Goal: Task Accomplishment & Management: Manage account settings

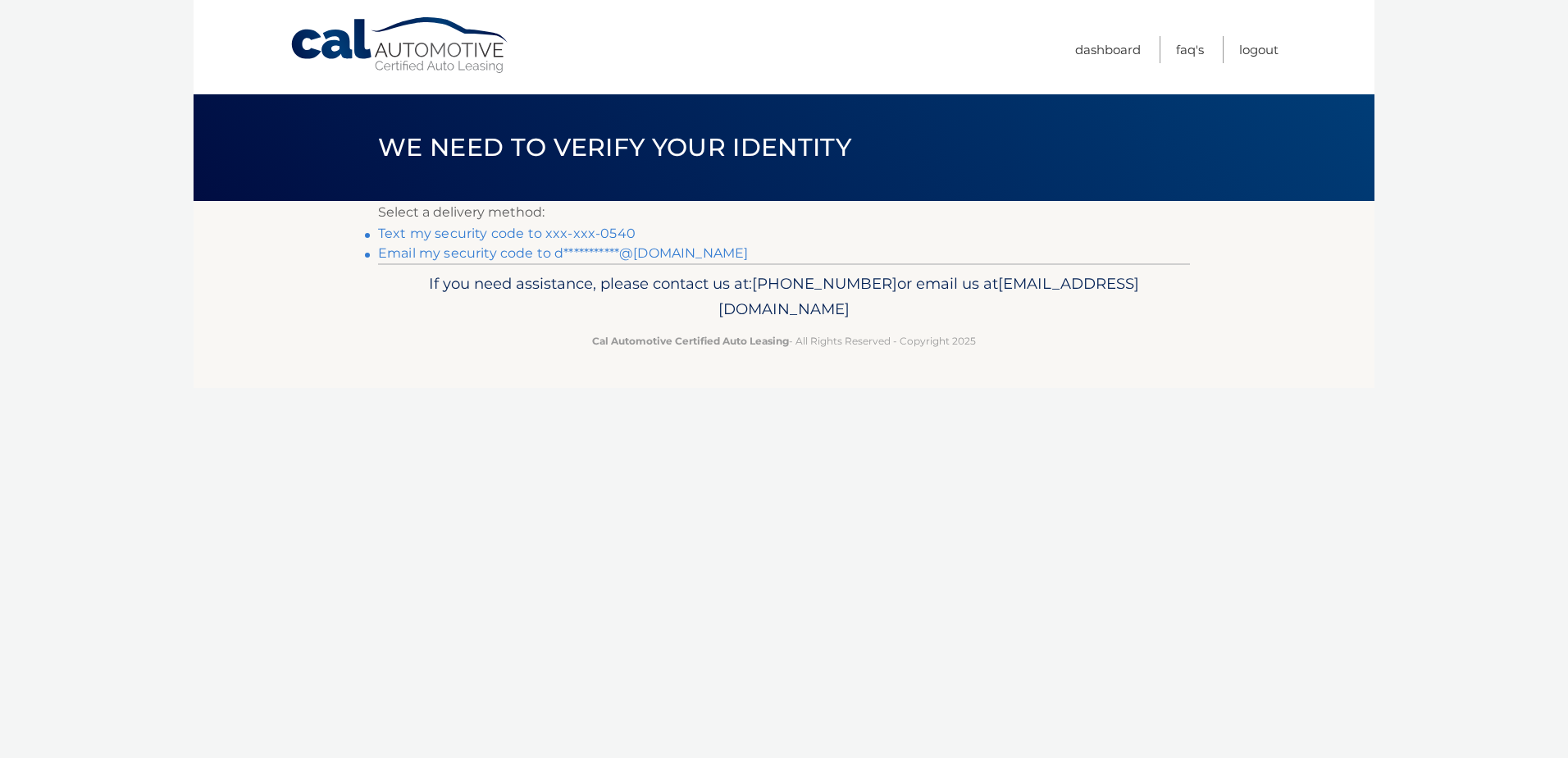
click at [609, 235] on link "Text my security code to xxx-xxx-0540" at bounding box center [507, 234] width 258 height 15
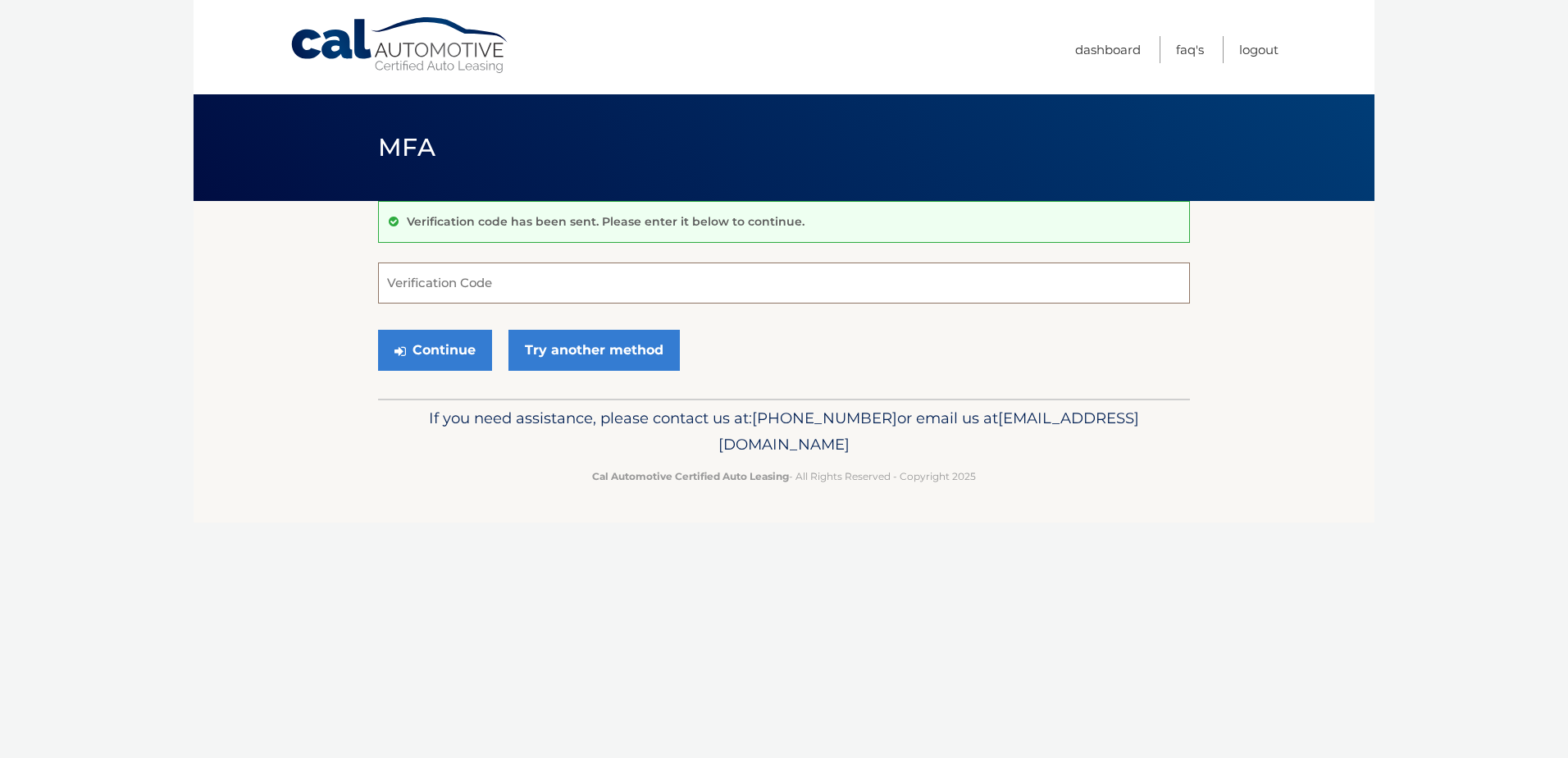
click at [609, 281] on input "Verification Code" at bounding box center [784, 283] width 812 height 41
type input "185548"
click at [378, 329] on button "Continue" at bounding box center [435, 350] width 114 height 41
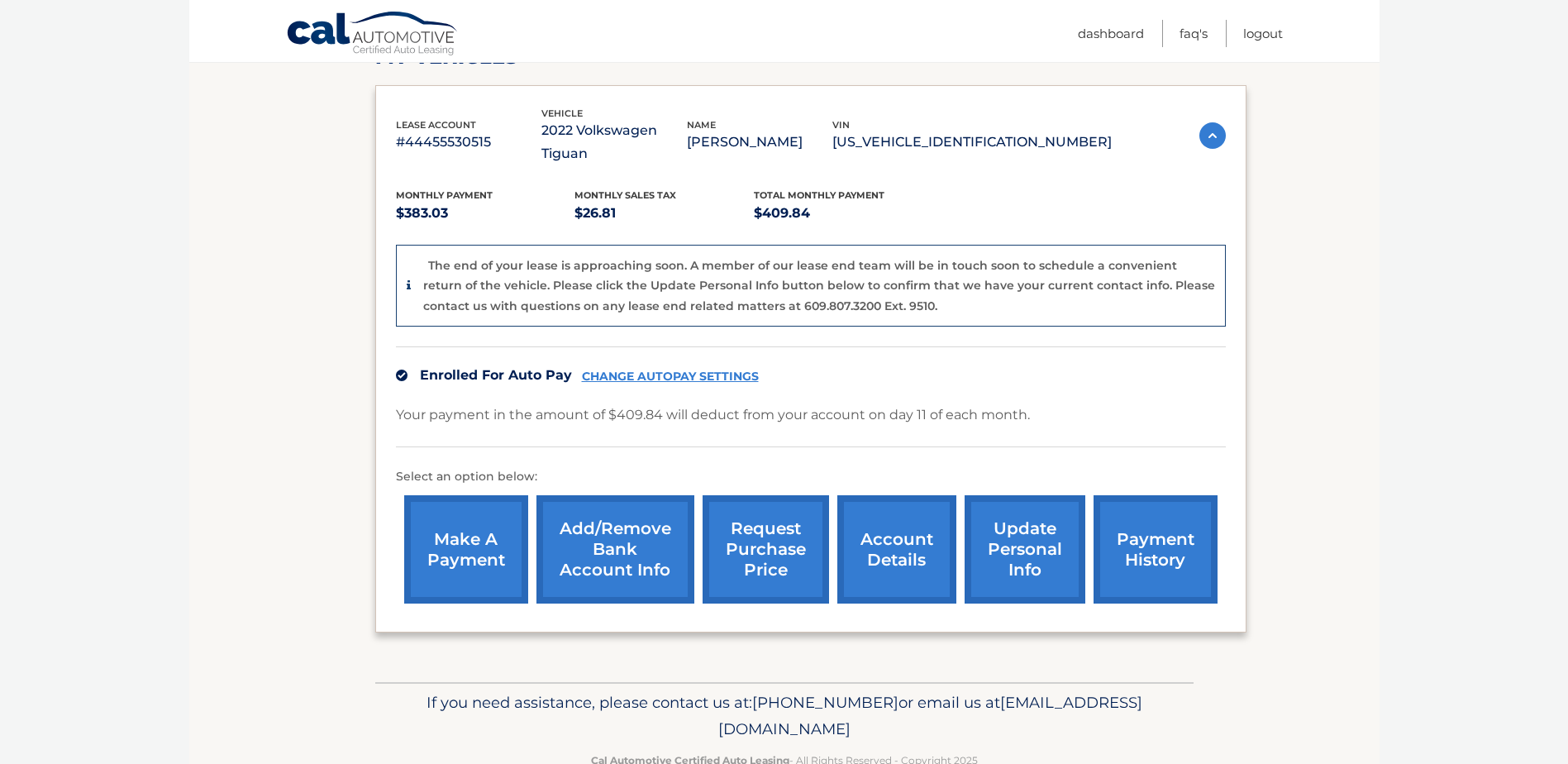
scroll to position [277, 0]
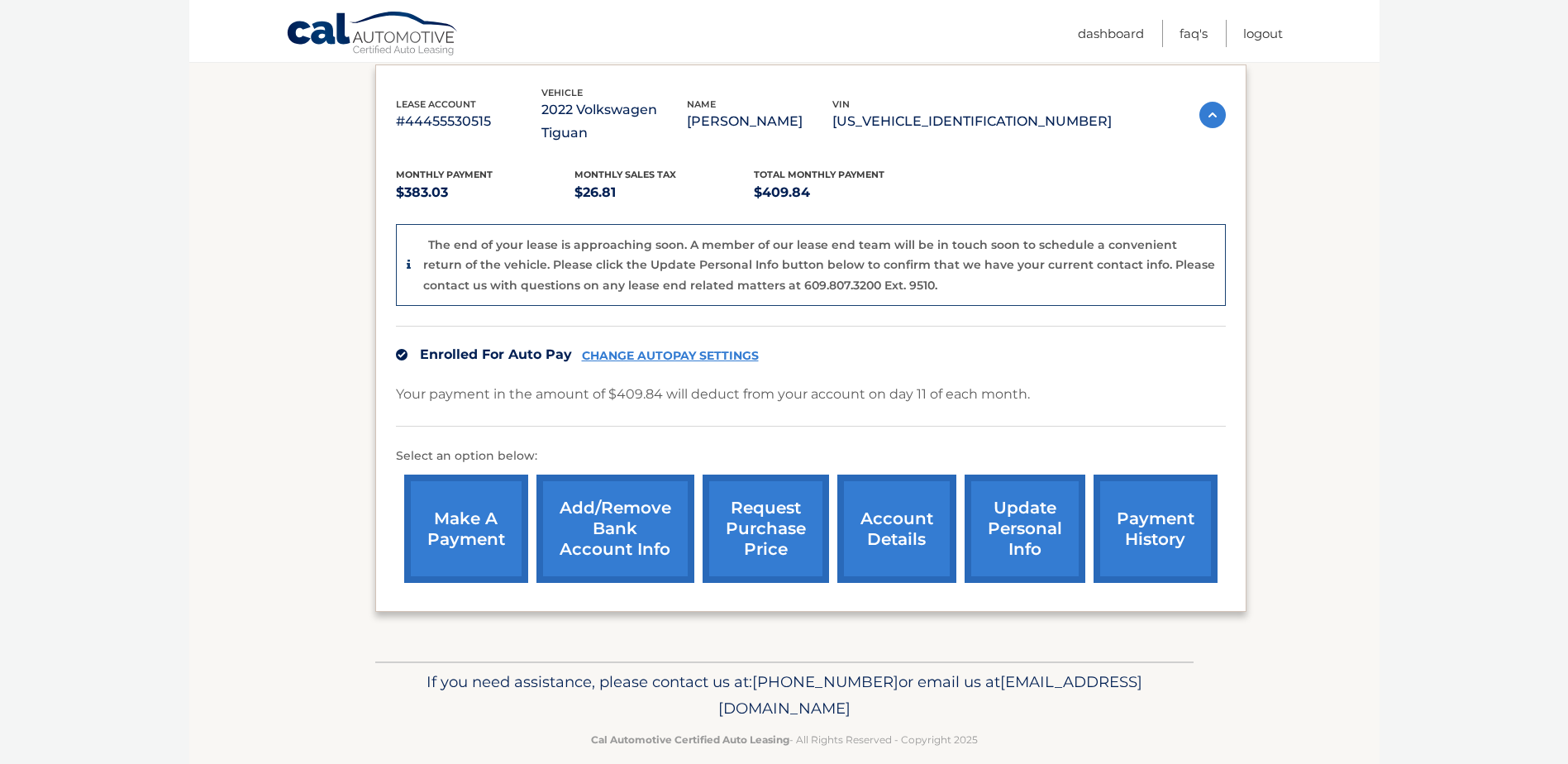
click at [710, 348] on link "CHANGE AUTOPAY SETTINGS" at bounding box center [671, 355] width 177 height 14
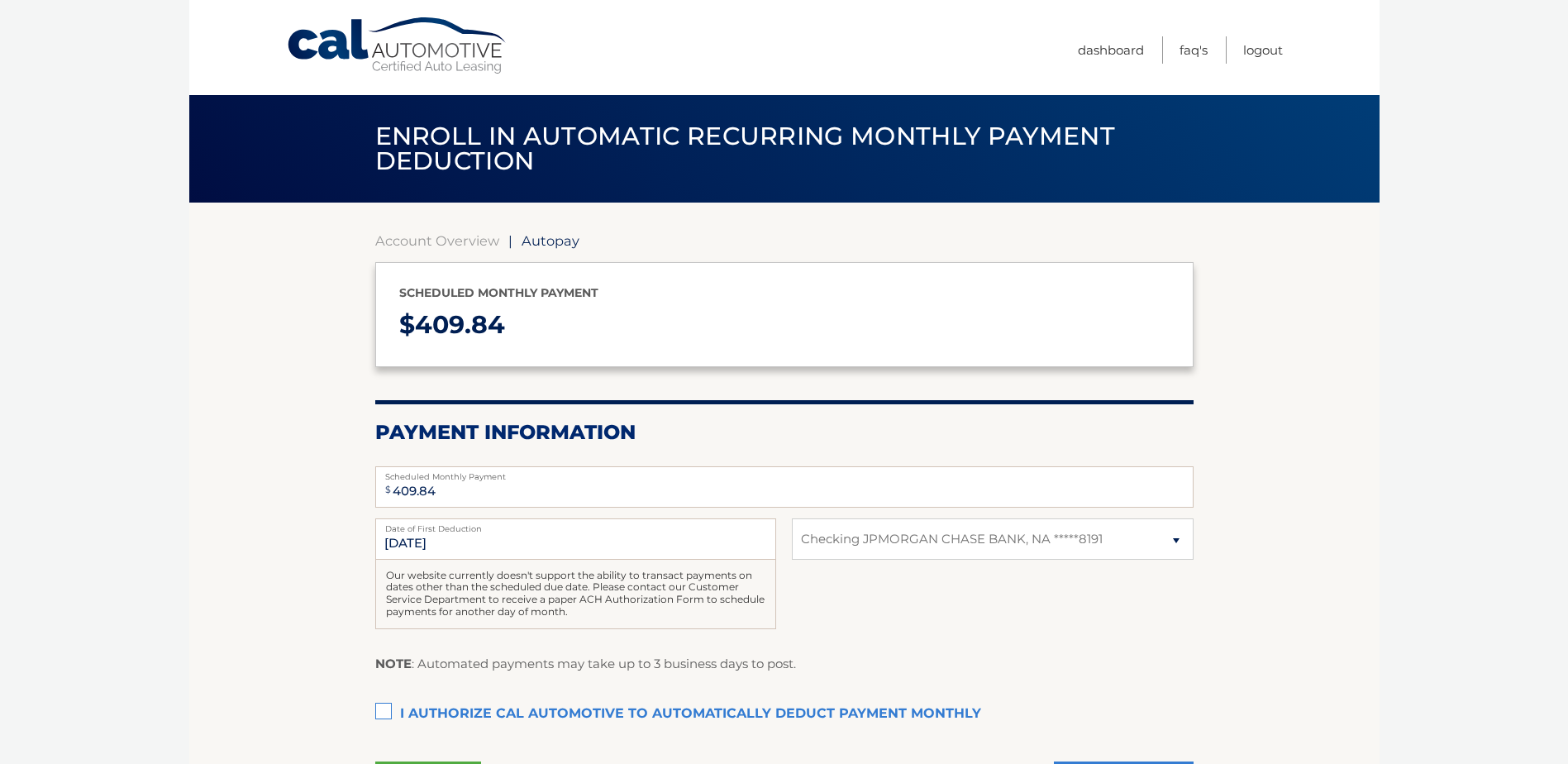
select select "YzE0MmIzZjctOGM2Ni00OTczLWIxODAtNTEzOTU1NDBhZDVm"
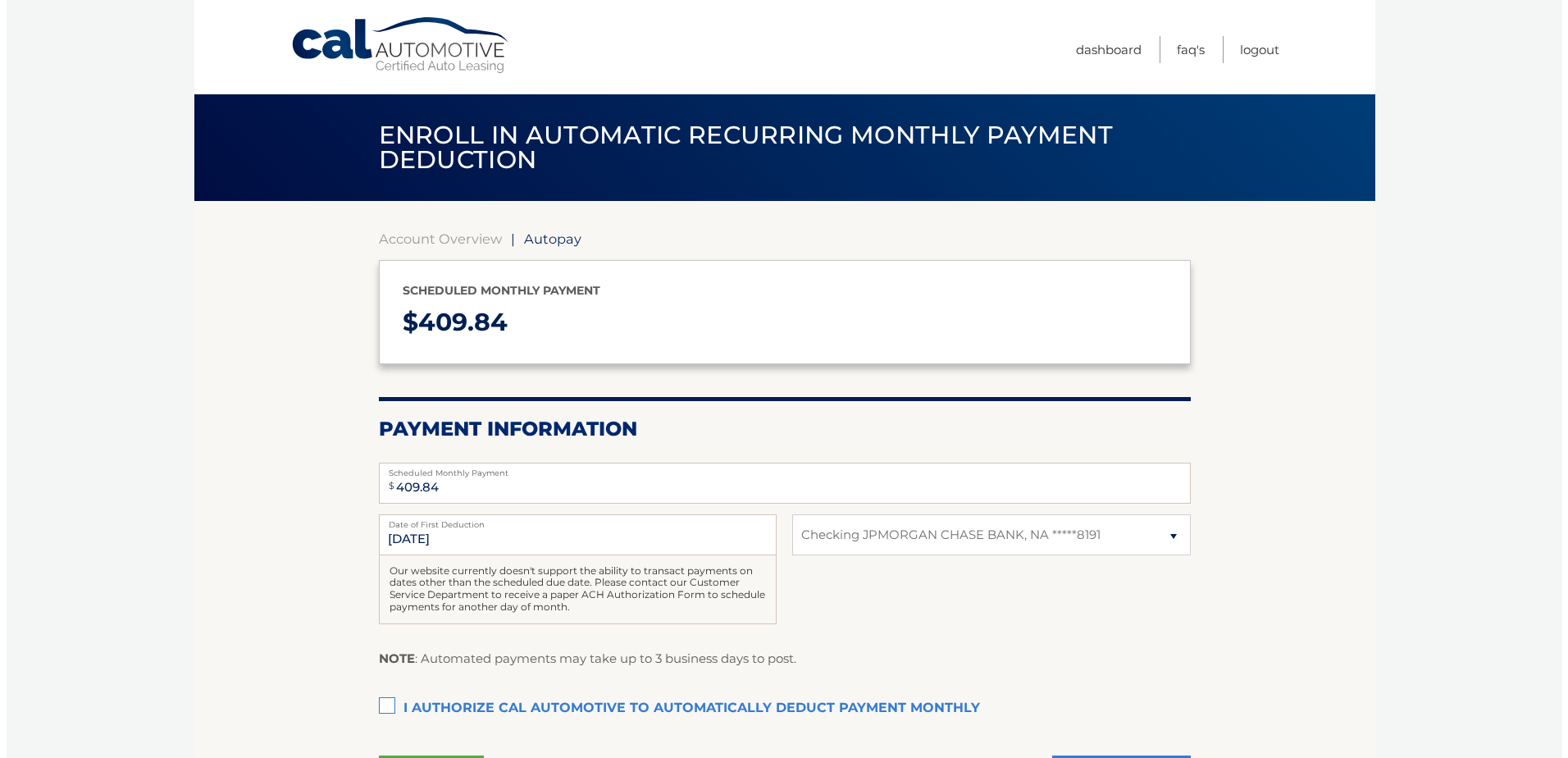
scroll to position [109, 0]
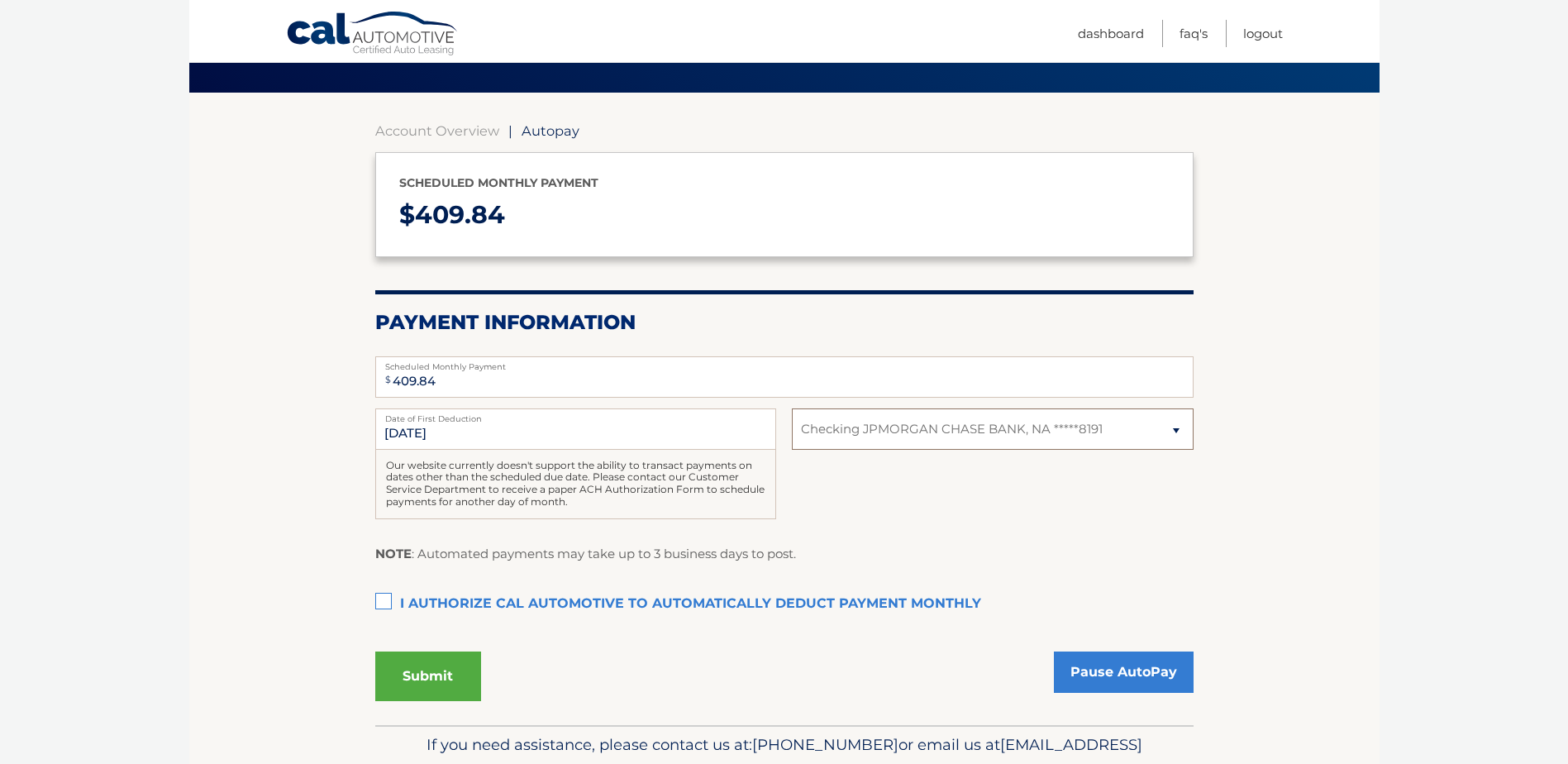
click at [1156, 426] on select "Select Bank Account Checking JPMORGAN CHASE BANK, NA *****8191" at bounding box center [993, 429] width 401 height 41
select select
click at [792, 409] on select "Select Bank Account Checking JPMORGAN CHASE BANK, NA *****8191" at bounding box center [993, 429] width 401 height 41
click at [1118, 675] on link "Pause AutoPay" at bounding box center [1124, 672] width 140 height 41
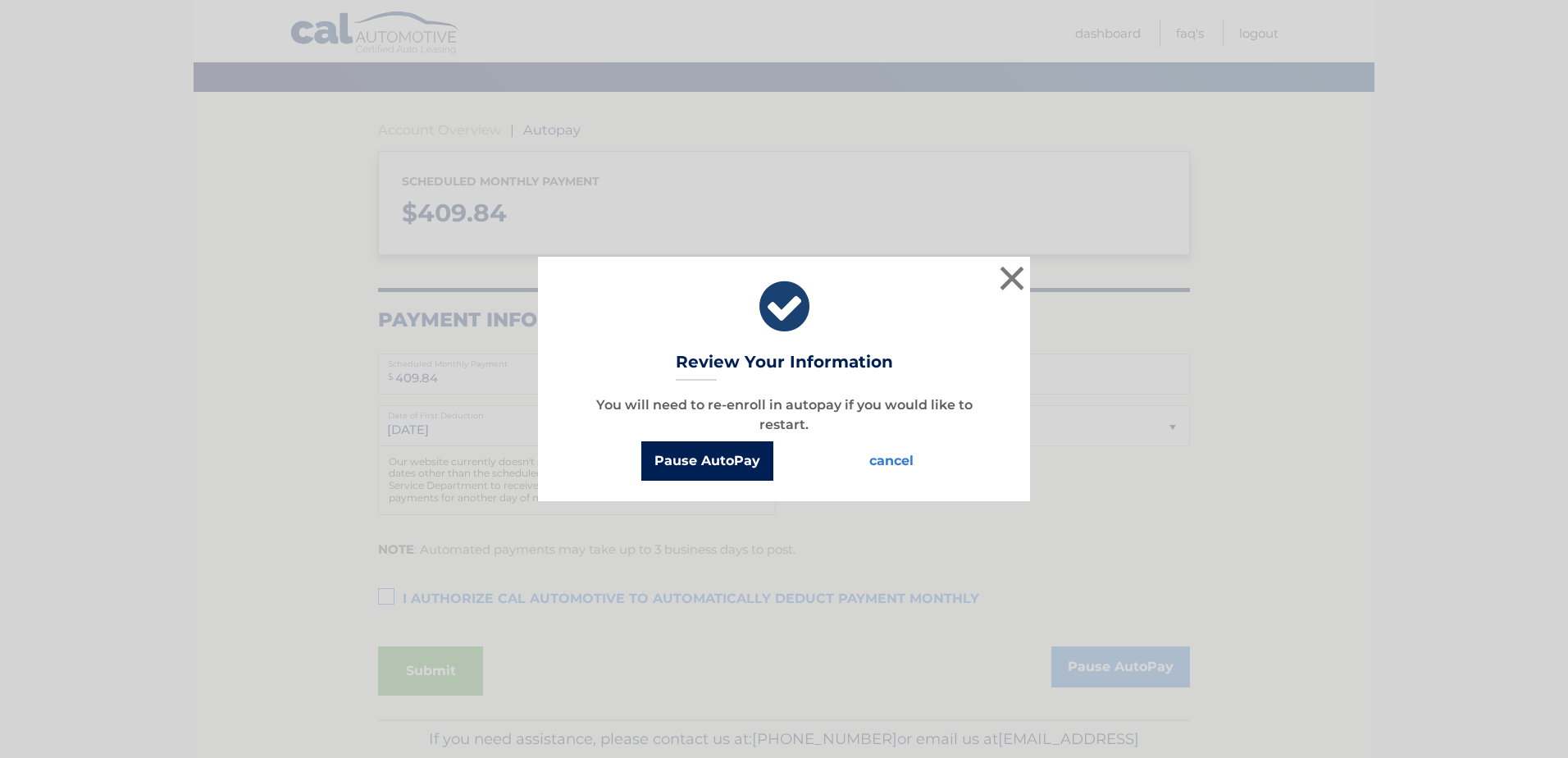
click at [733, 459] on button "Pause AutoPay" at bounding box center [707, 461] width 132 height 40
